Goal: Transaction & Acquisition: Purchase product/service

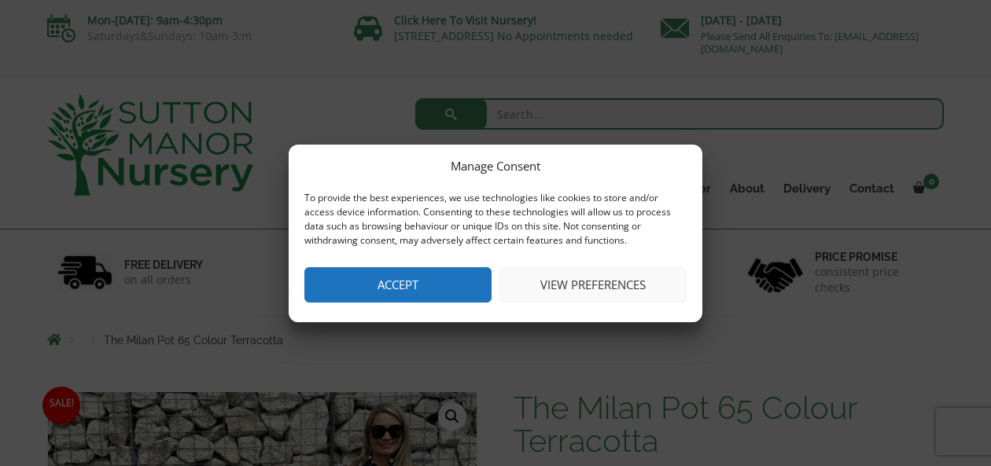
click at [421, 287] on button "Accept" at bounding box center [397, 284] width 187 height 35
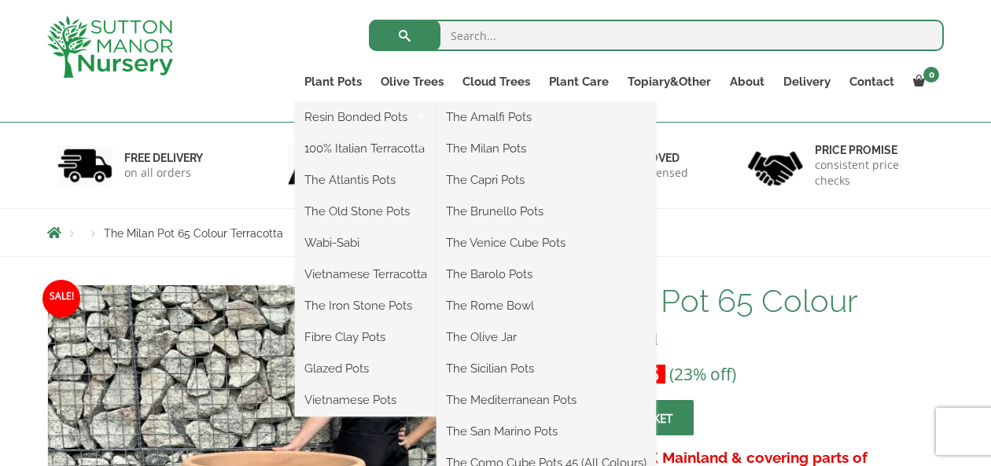
scroll to position [89, 0]
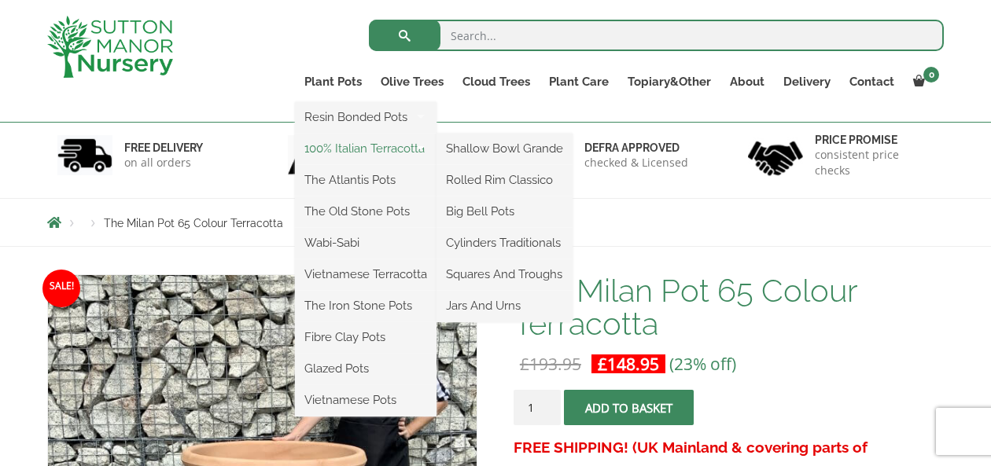
click at [352, 149] on link "100% Italian Terracotta" at bounding box center [366, 149] width 142 height 24
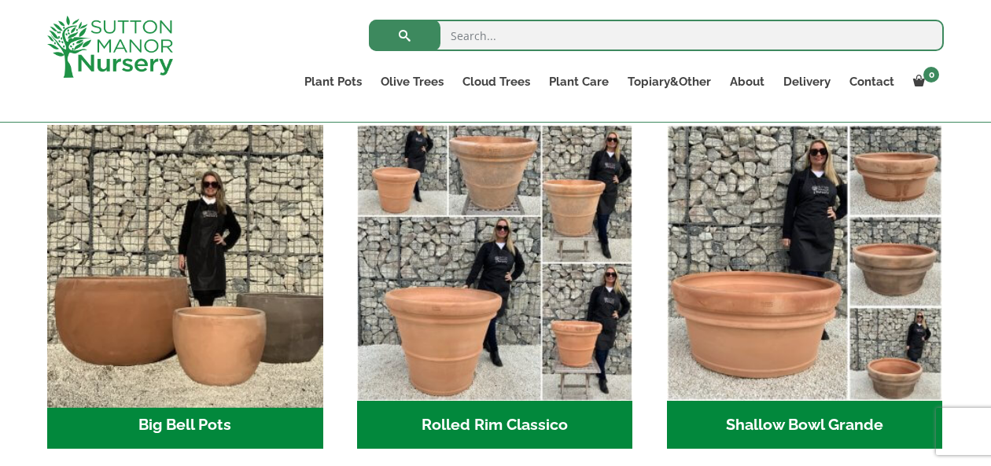
scroll to position [487, 0]
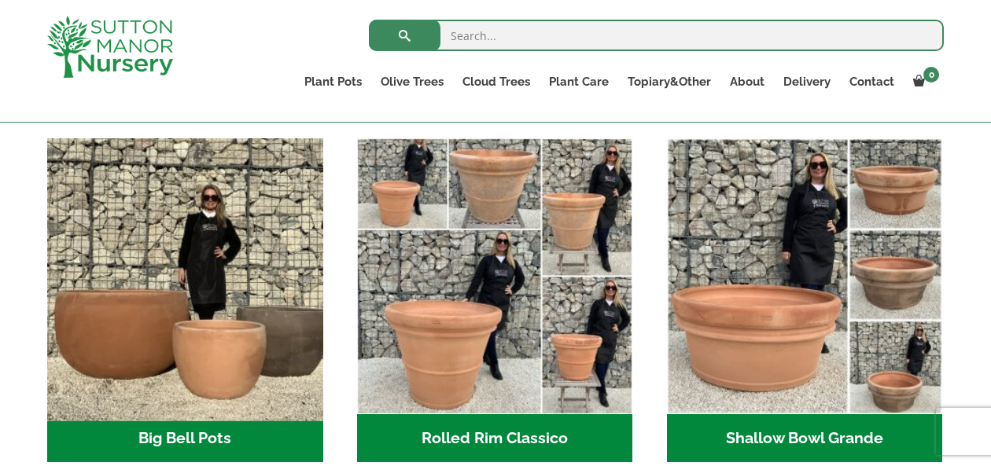
click at [257, 239] on img "Visit product category Big Bell Pots" at bounding box center [184, 275] width 289 height 289
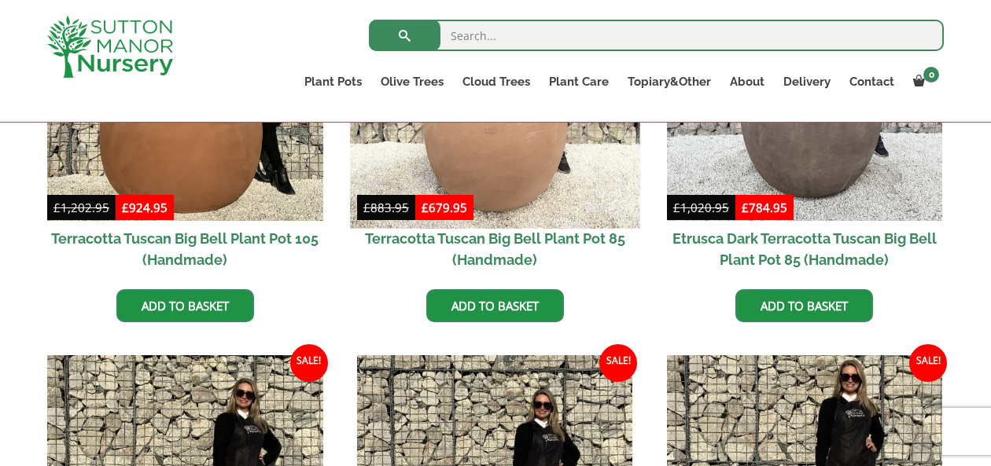
scroll to position [891, 0]
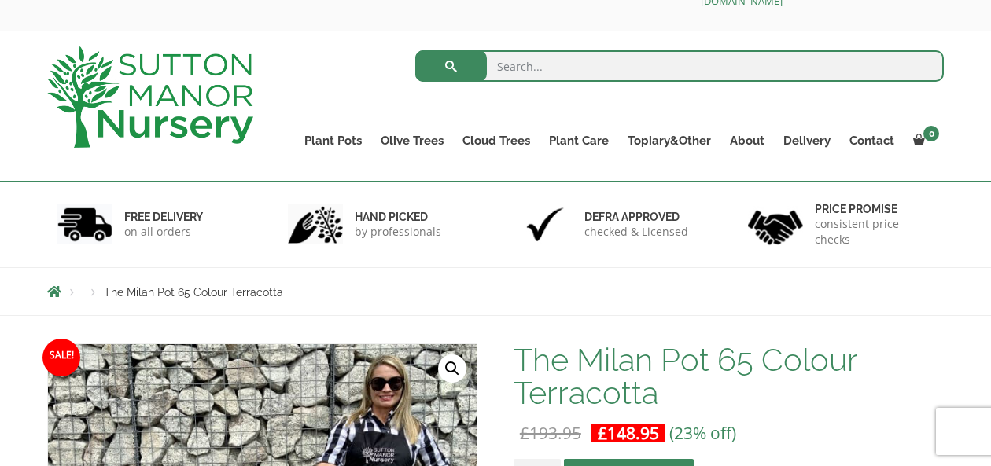
scroll to position [46, 0]
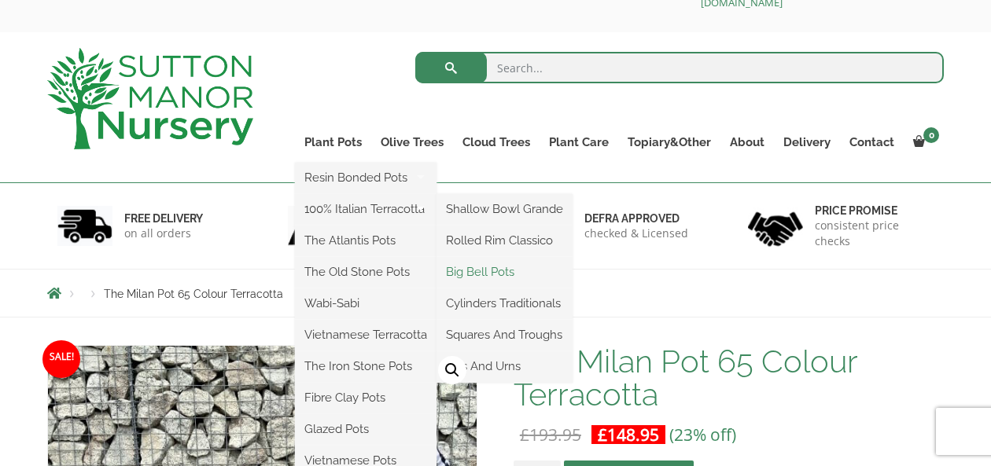
click at [503, 271] on link "Big Bell Pots" at bounding box center [504, 272] width 136 height 24
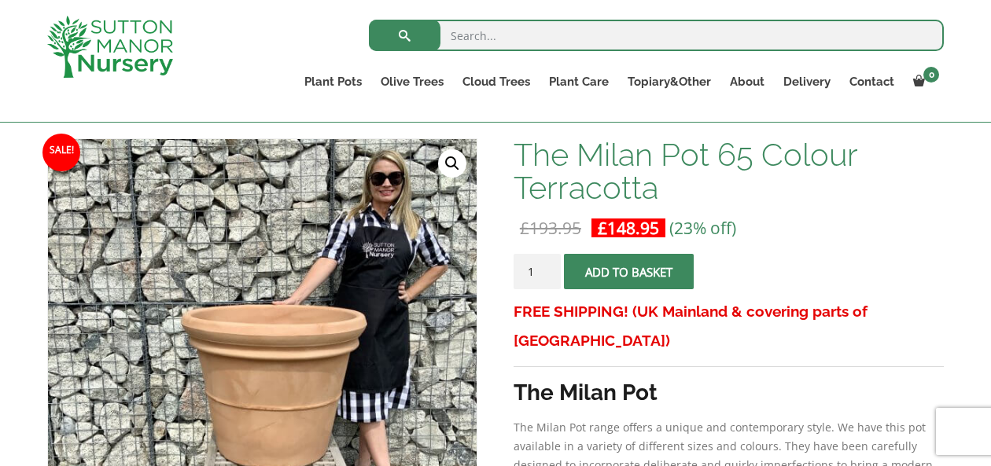
scroll to position [209, 0]
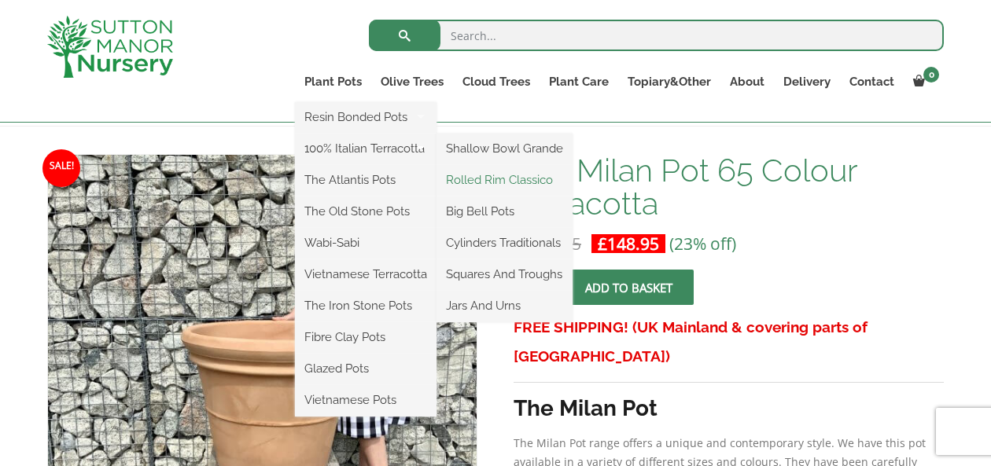
click at [491, 183] on link "Rolled Rim Classico" at bounding box center [504, 180] width 136 height 24
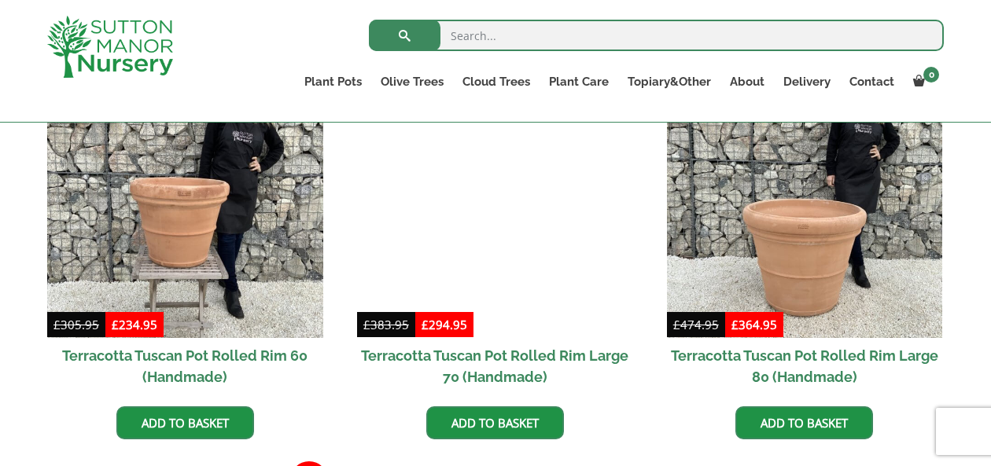
scroll to position [1182, 0]
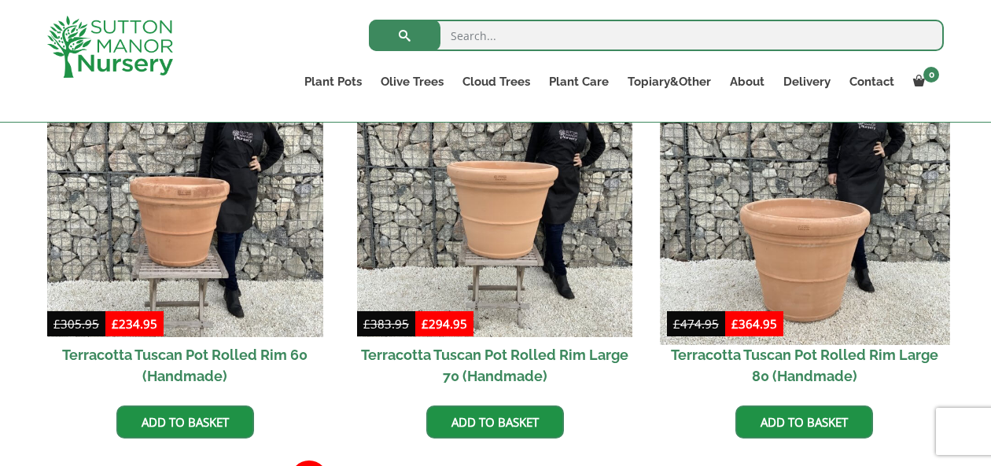
click at [814, 256] on img at bounding box center [804, 199] width 289 height 289
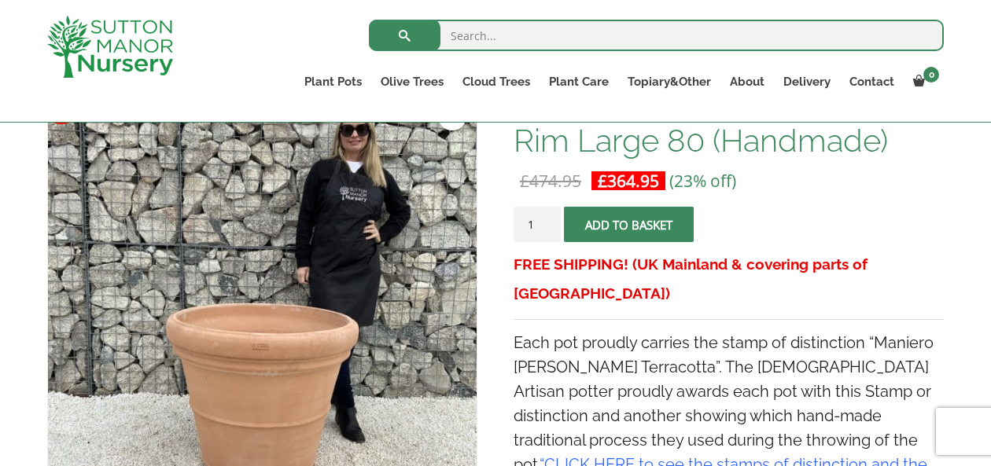
scroll to position [276, 0]
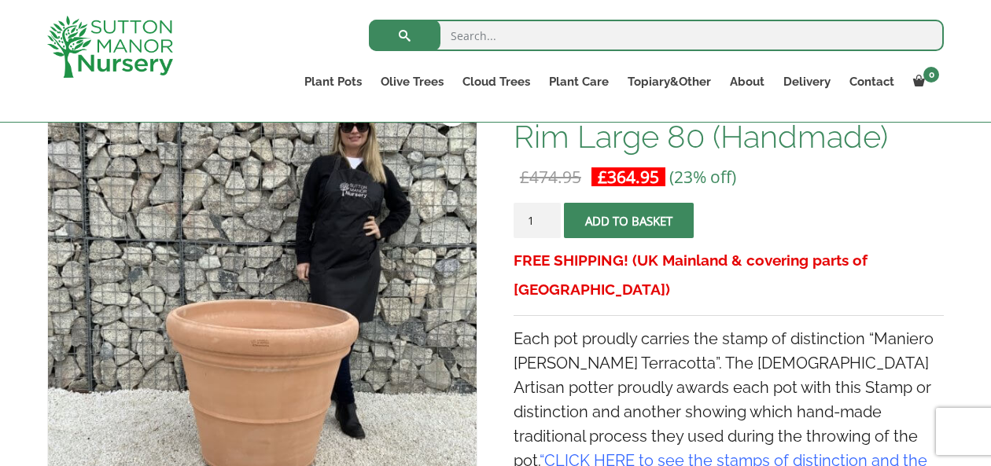
click at [649, 219] on button "Add to basket" at bounding box center [629, 220] width 130 height 35
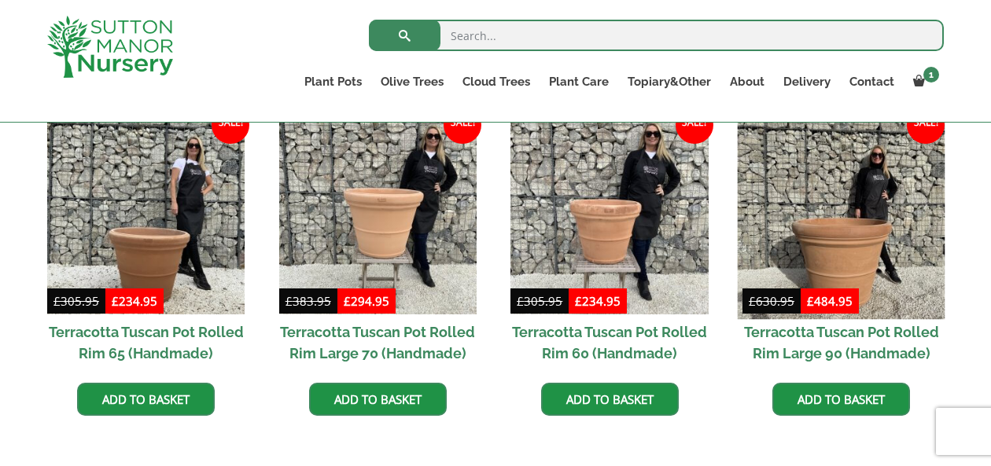
scroll to position [1533, 0]
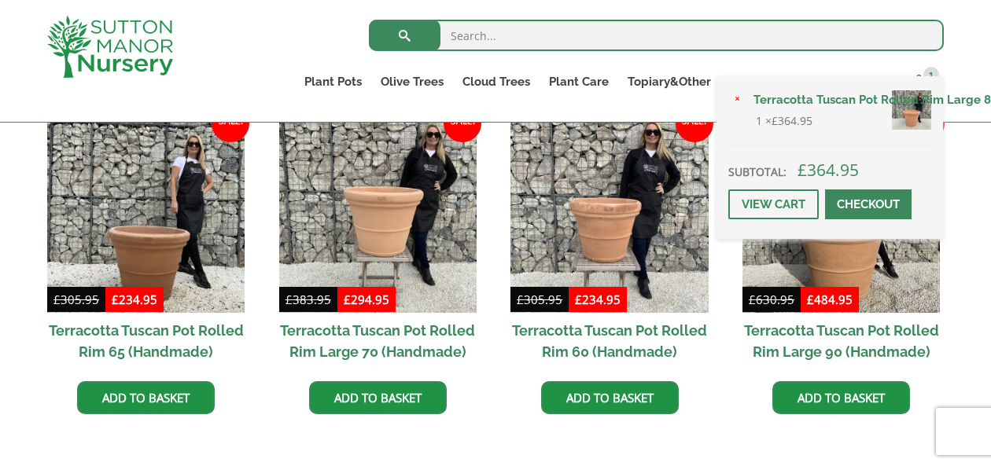
click at [872, 200] on link "Checkout" at bounding box center [868, 204] width 86 height 30
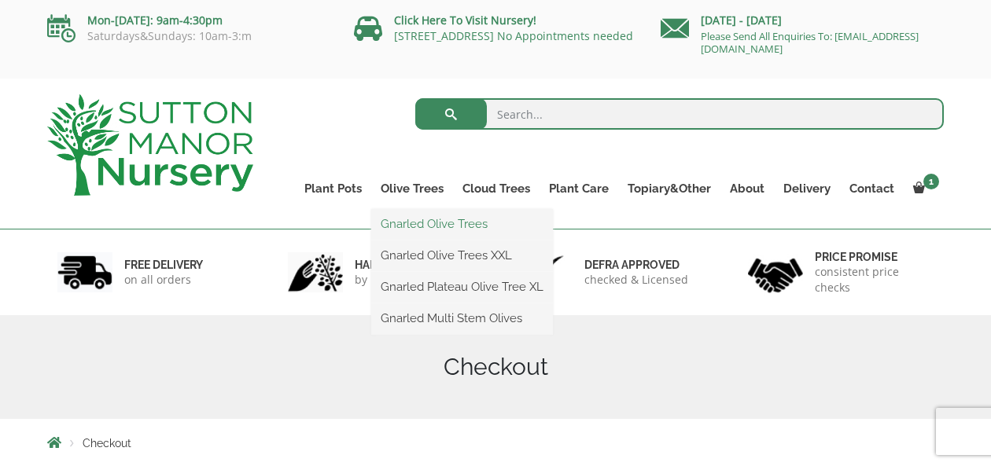
click at [420, 225] on link "Gnarled Olive Trees" at bounding box center [462, 224] width 182 height 24
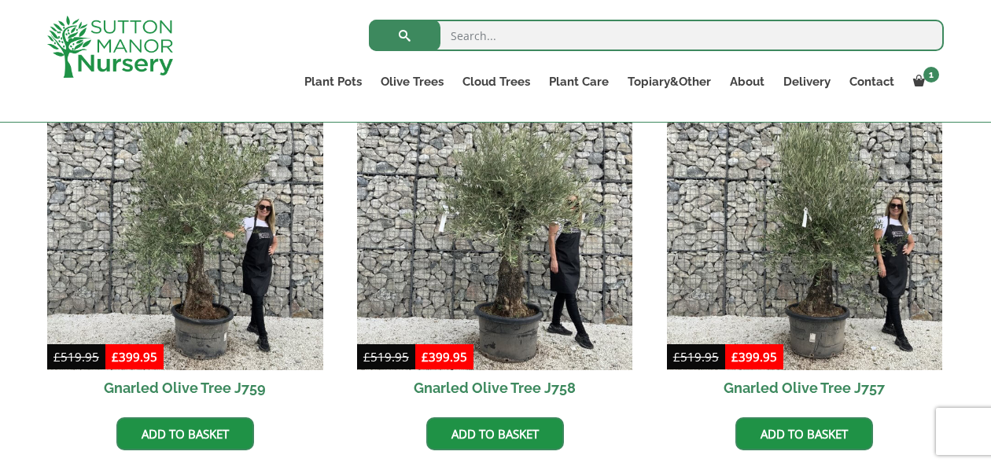
scroll to position [823, 0]
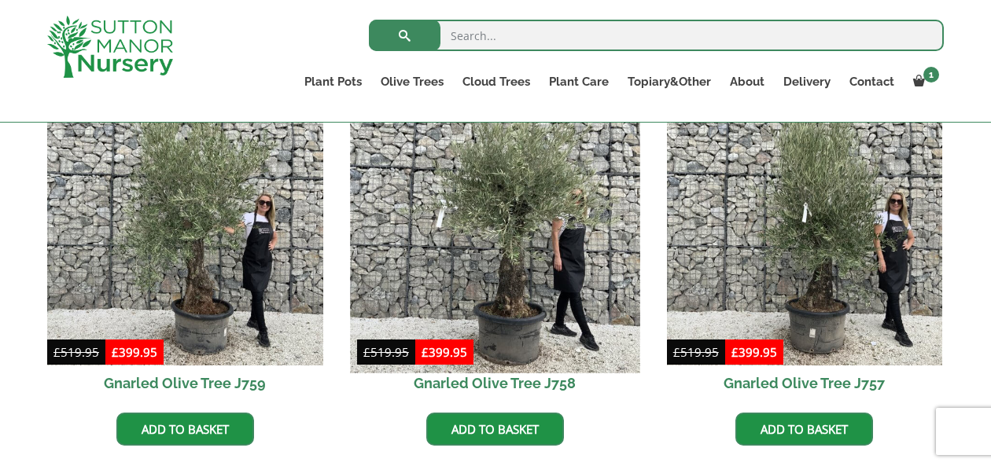
click at [457, 311] on img at bounding box center [494, 227] width 289 height 289
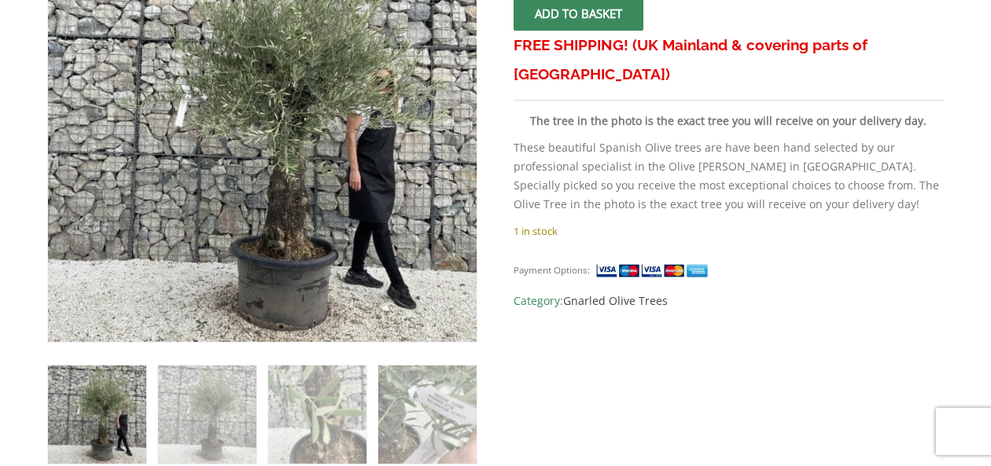
scroll to position [24, 0]
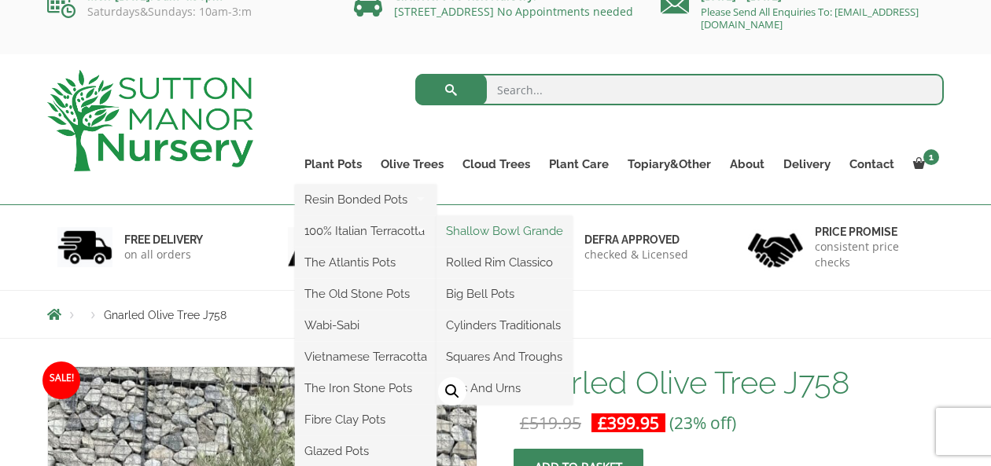
click at [522, 227] on link "Shallow Bowl Grande" at bounding box center [504, 231] width 136 height 24
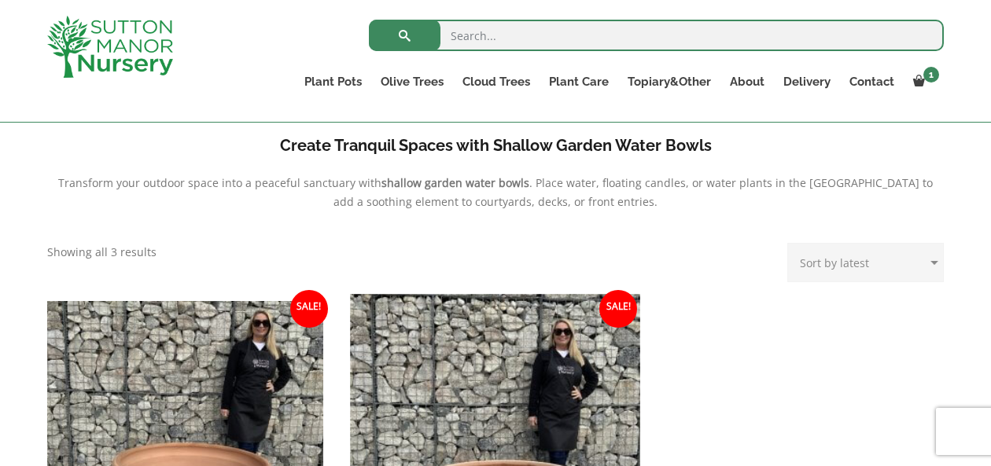
scroll to position [525, 0]
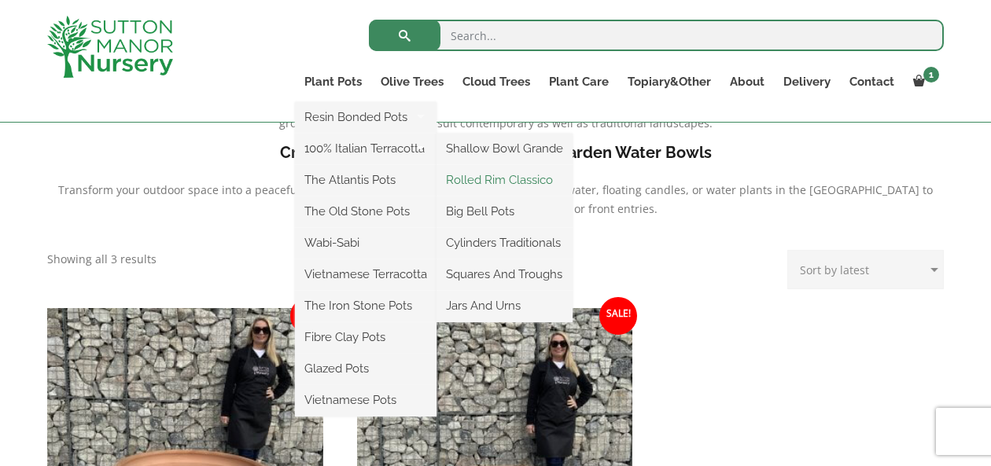
click at [492, 179] on link "Rolled Rim Classico" at bounding box center [504, 180] width 136 height 24
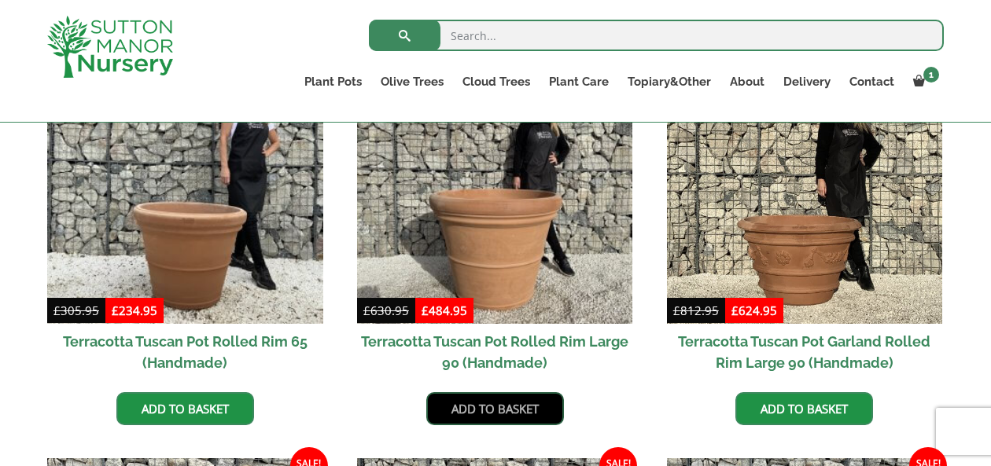
scroll to position [779, 0]
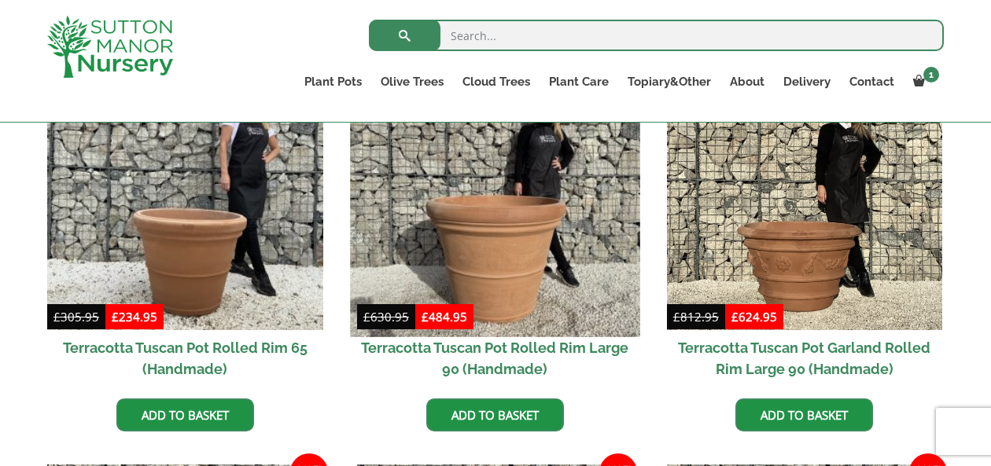
click at [487, 298] on img at bounding box center [494, 191] width 289 height 289
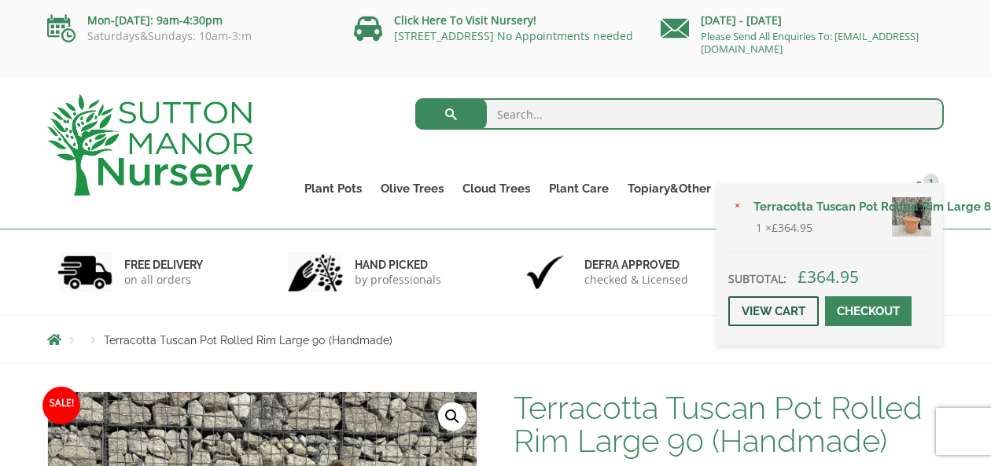
click at [786, 311] on link "View cart" at bounding box center [773, 311] width 90 height 30
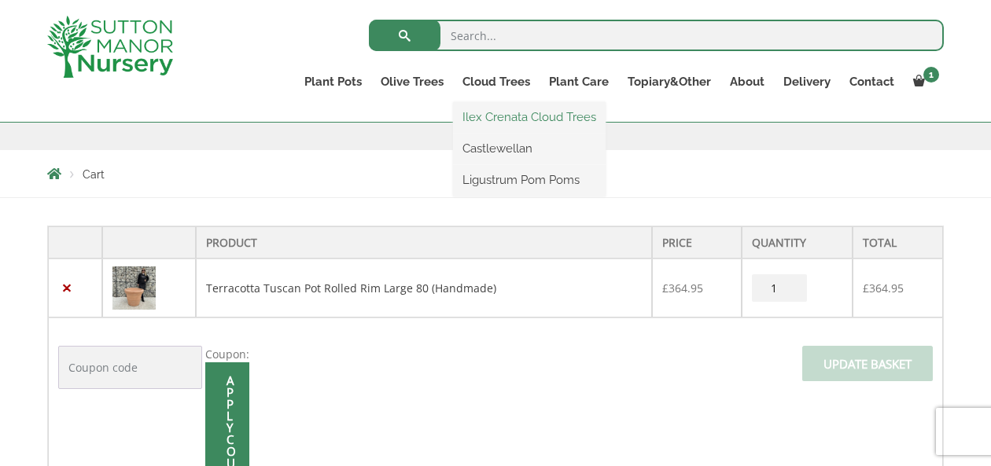
scroll to position [248, 0]
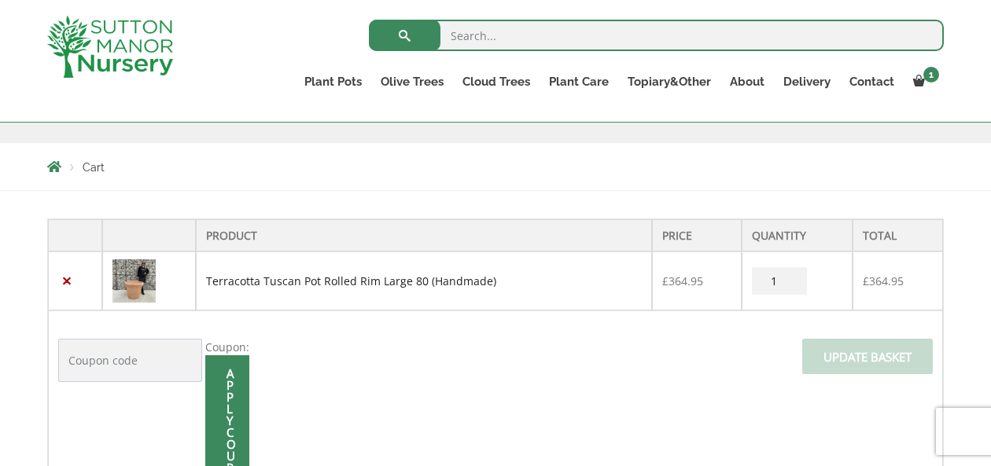
click at [289, 286] on link "Terracotta Tuscan Pot Rolled Rim Large 80 (Handmade)" at bounding box center [351, 281] width 290 height 15
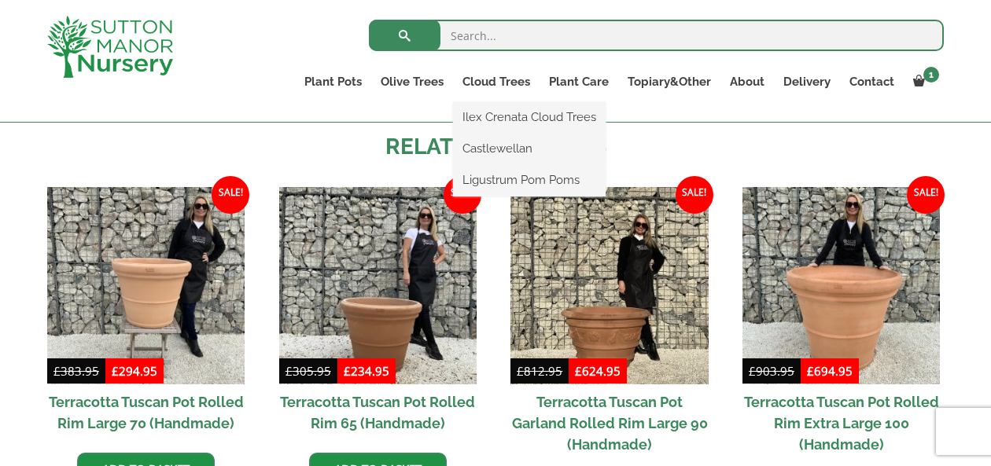
scroll to position [1403, 0]
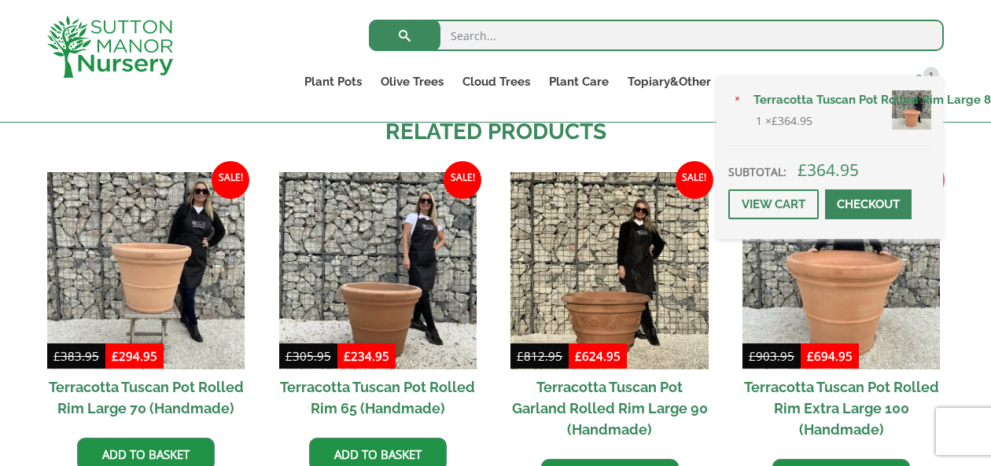
click at [928, 75] on span "1" at bounding box center [931, 75] width 16 height 16
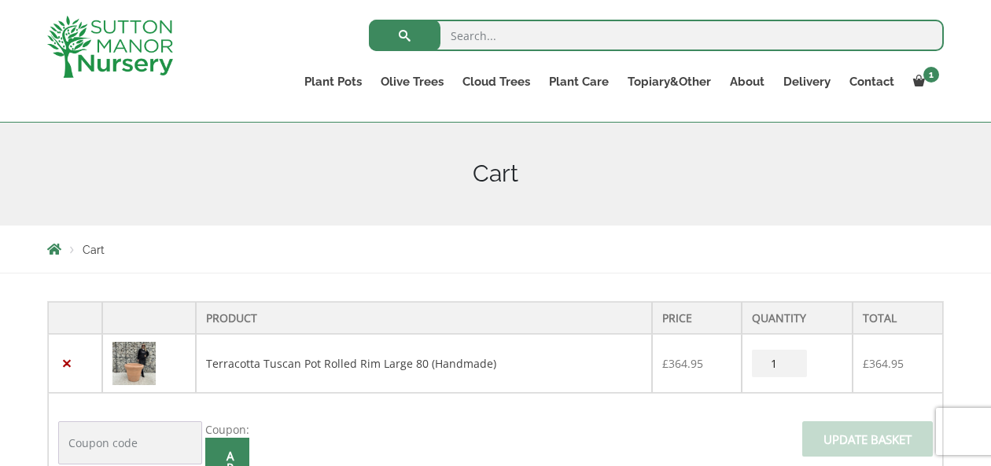
scroll to position [168, 0]
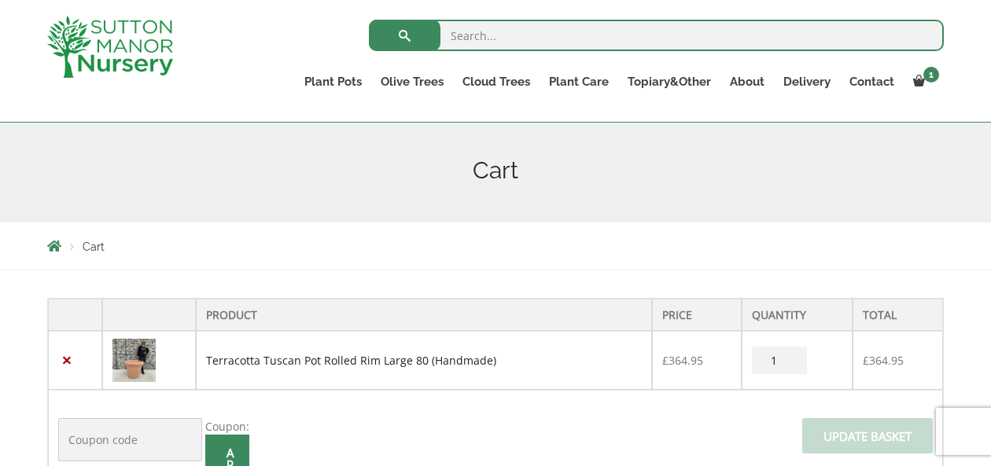
click at [234, 362] on link "Terracotta Tuscan Pot Rolled Rim Large 80 (Handmade)" at bounding box center [351, 360] width 290 height 15
